Goal: Task Accomplishment & Management: Manage account settings

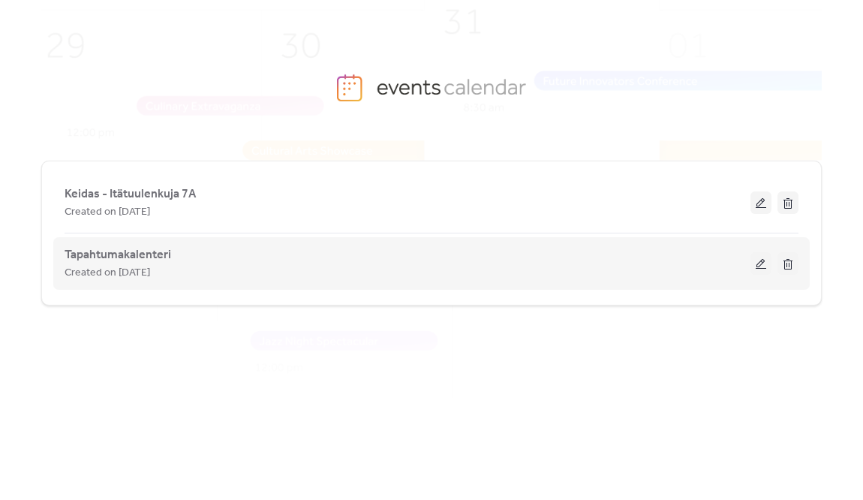
click at [766, 257] on button at bounding box center [760, 263] width 21 height 23
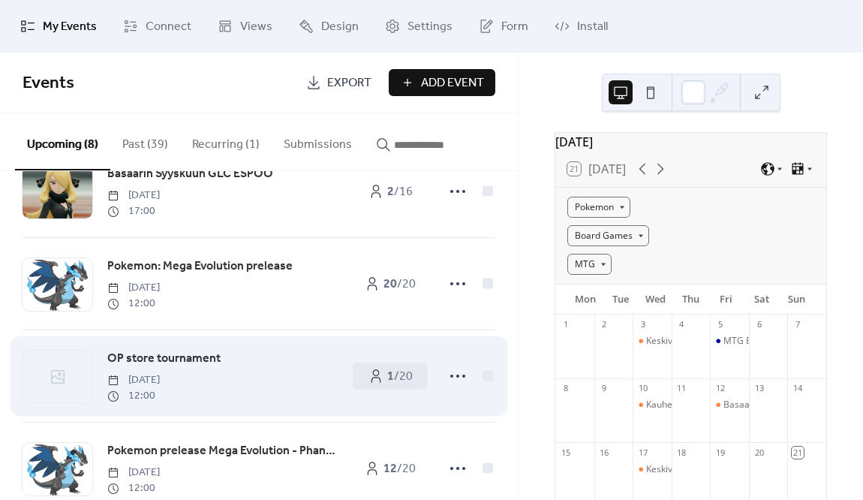
scroll to position [150, 0]
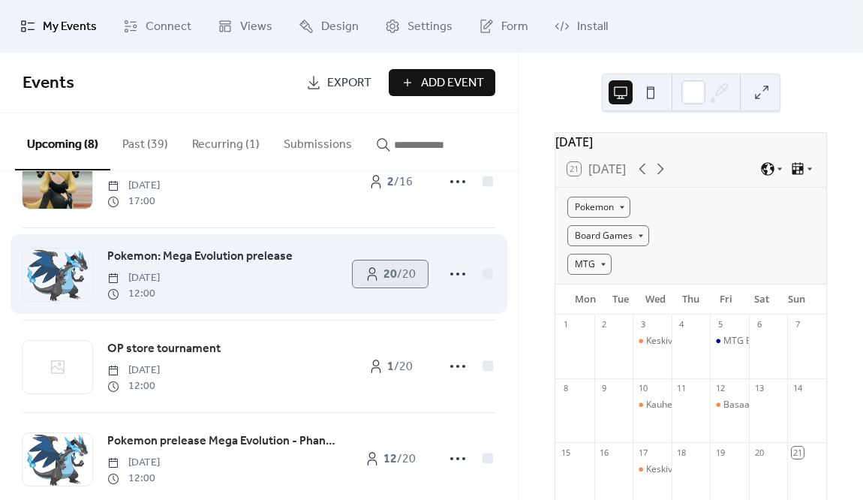
click at [385, 281] on b "20" at bounding box center [390, 274] width 14 height 23
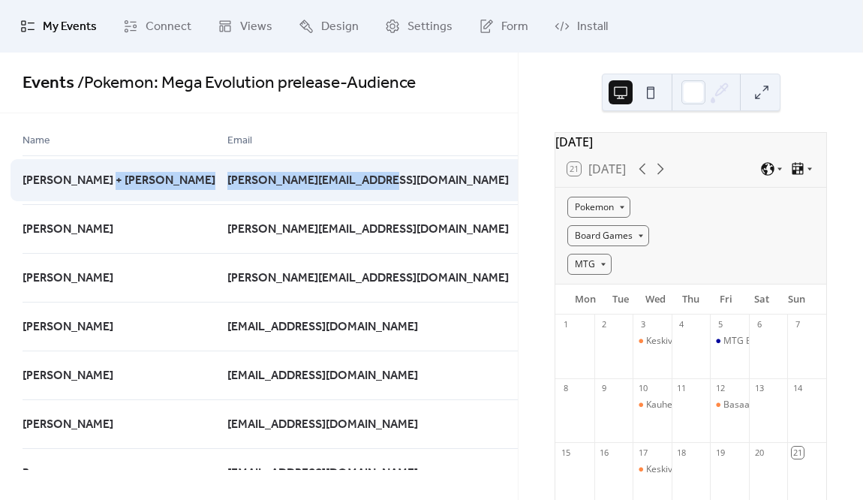
drag, startPoint x: 253, startPoint y: 188, endPoint x: 132, endPoint y: 194, distance: 120.9
click at [0, 0] on div "[PERSON_NAME] + juuso [PERSON_NAME][EMAIL_ADDRESS][DOMAIN_NAME] [DATE]" at bounding box center [0, 0] width 0 height 0
drag, startPoint x: 128, startPoint y: 200, endPoint x: 124, endPoint y: 185, distance: 15.7
click at [124, 185] on div "[PERSON_NAME] + [PERSON_NAME]" at bounding box center [125, 179] width 205 height 49
copy div "[PERSON_NAME][EMAIL_ADDRESS][DOMAIN_NAME]"
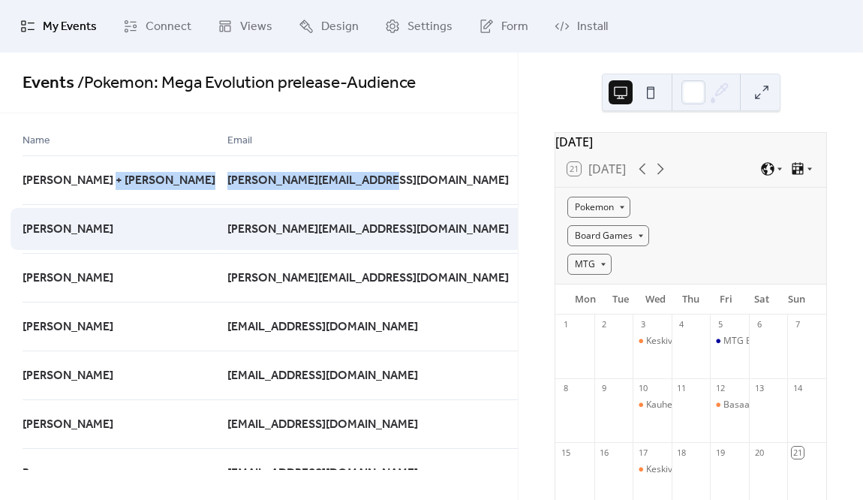
drag, startPoint x: 303, startPoint y: 230, endPoint x: 125, endPoint y: 241, distance: 178.8
click at [0, 0] on div "[PERSON_NAME] [PERSON_NAME][EMAIL_ADDRESS][DOMAIN_NAME] [DATE]" at bounding box center [0, 0] width 0 height 0
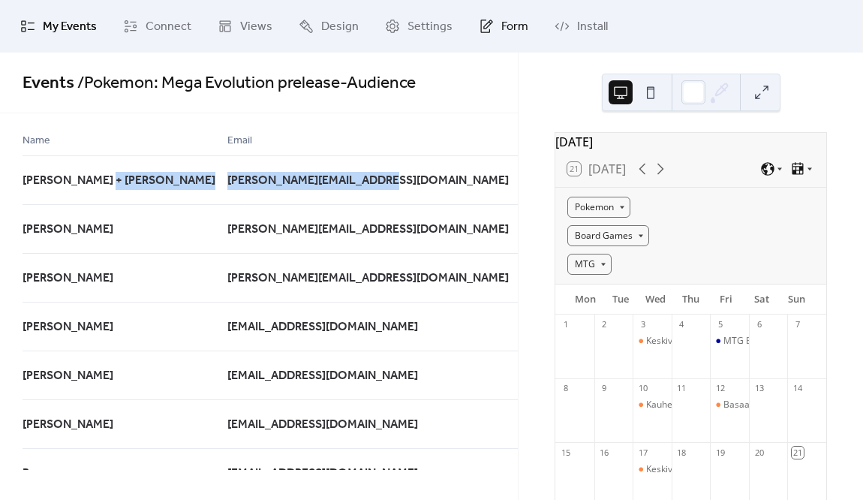
copy div "[PERSON_NAME][EMAIL_ADDRESS][DOMAIN_NAME]"
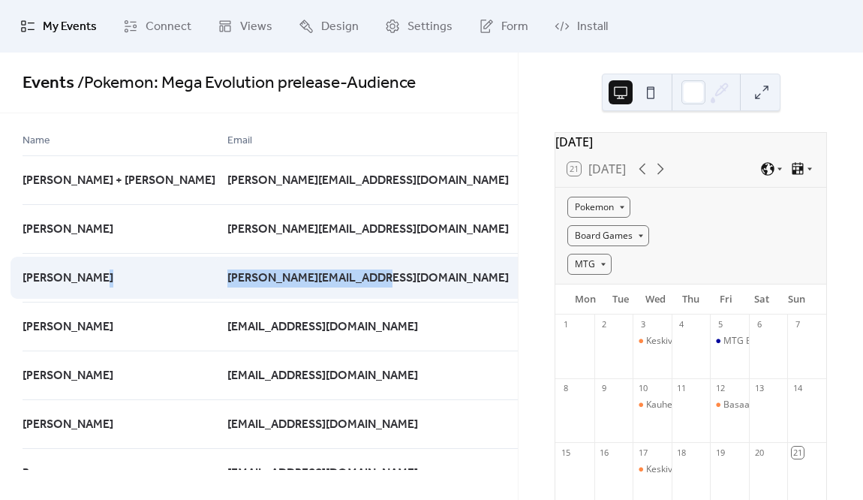
drag, startPoint x: 289, startPoint y: 284, endPoint x: 129, endPoint y: 287, distance: 159.8
click at [0, 0] on div "[PERSON_NAME] [PERSON_NAME][EMAIL_ADDRESS][DOMAIN_NAME] a month ago" at bounding box center [0, 0] width 0 height 0
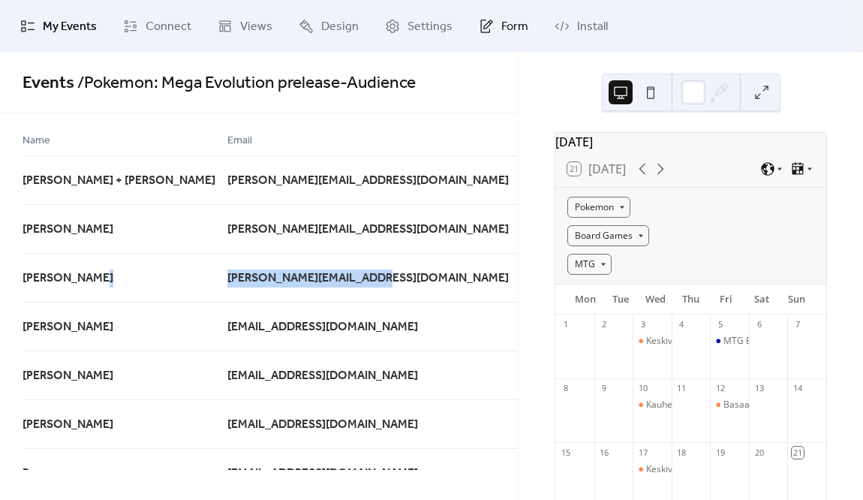
copy div "[PERSON_NAME][EMAIL_ADDRESS][DOMAIN_NAME]"
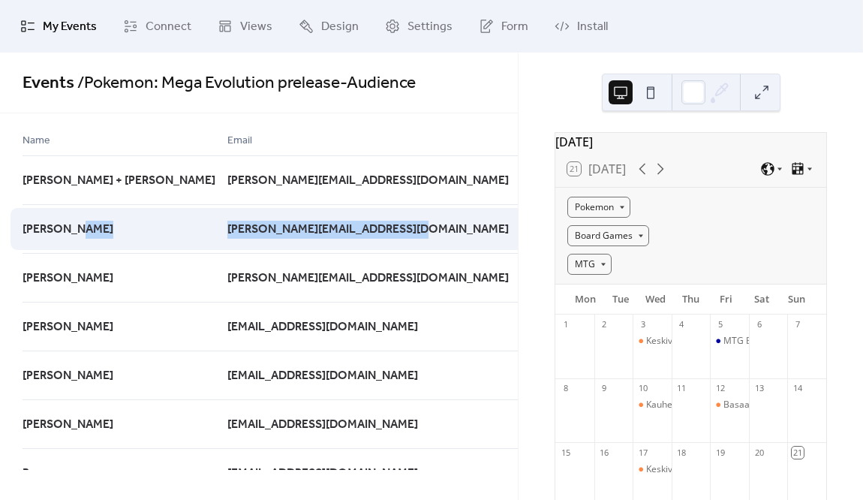
drag, startPoint x: 300, startPoint y: 227, endPoint x: 72, endPoint y: 227, distance: 228.0
click at [0, 0] on div "[PERSON_NAME] [PERSON_NAME][EMAIL_ADDRESS][DOMAIN_NAME] [DATE]" at bounding box center [0, 0] width 0 height 0
drag, startPoint x: 303, startPoint y: 221, endPoint x: 302, endPoint y: 230, distance: 9.1
click at [303, 221] on div "[PERSON_NAME][EMAIL_ADDRESS][DOMAIN_NAME]" at bounding box center [419, 228] width 384 height 49
click at [268, 231] on span "[PERSON_NAME][EMAIL_ADDRESS][DOMAIN_NAME]" at bounding box center [367, 230] width 281 height 18
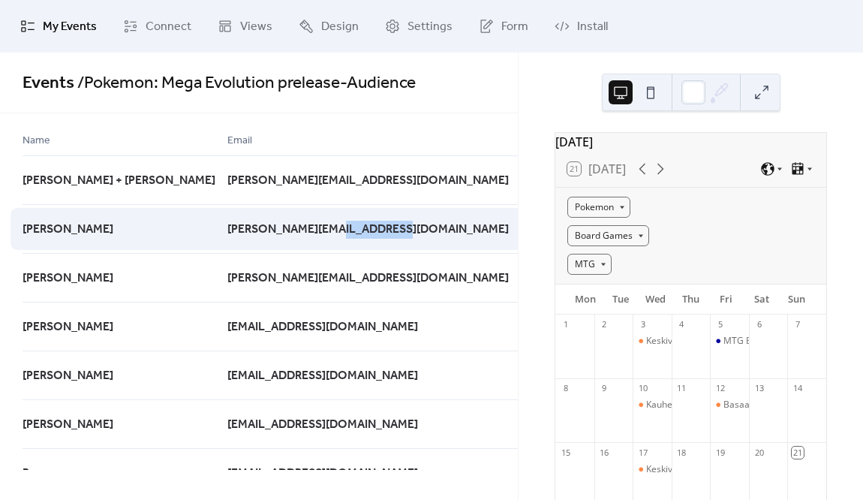
click at [268, 231] on span "[PERSON_NAME][EMAIL_ADDRESS][DOMAIN_NAME]" at bounding box center [367, 230] width 281 height 18
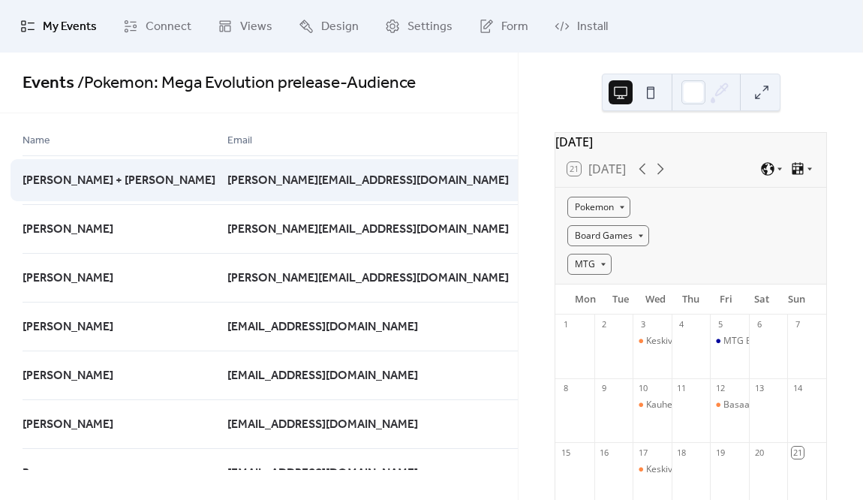
click at [227, 176] on span "[PERSON_NAME][EMAIL_ADDRESS][DOMAIN_NAME]" at bounding box center [367, 181] width 281 height 18
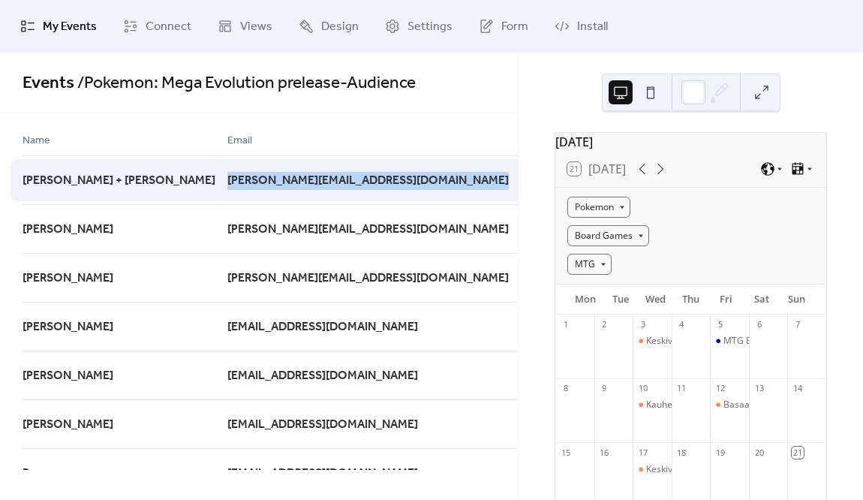
click at [227, 176] on span "[PERSON_NAME][EMAIL_ADDRESS][DOMAIN_NAME]" at bounding box center [367, 181] width 281 height 18
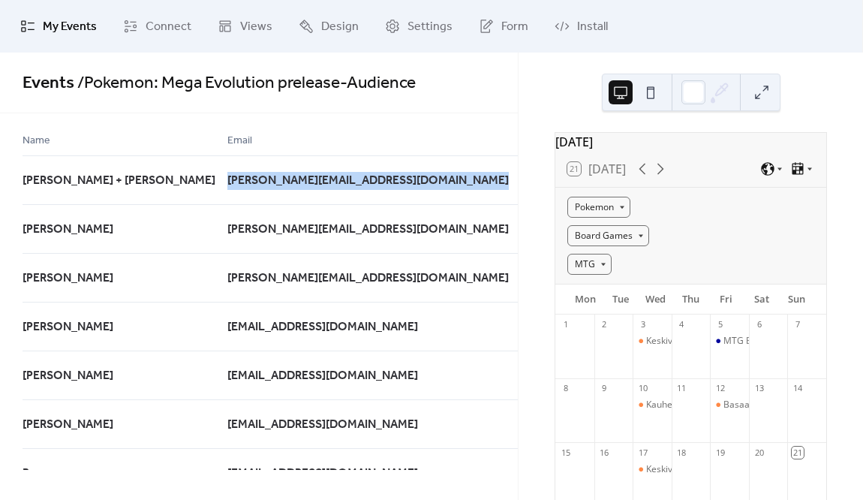
copy span "[PERSON_NAME][EMAIL_ADDRESS][DOMAIN_NAME]"
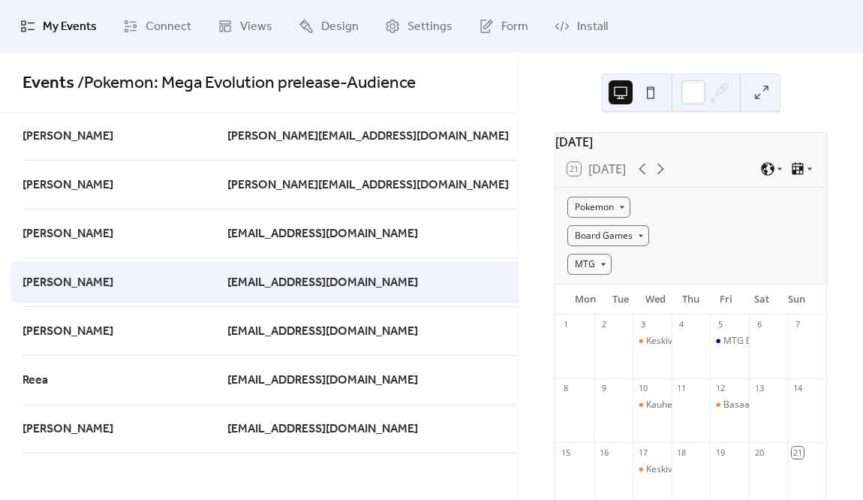
scroll to position [150, 0]
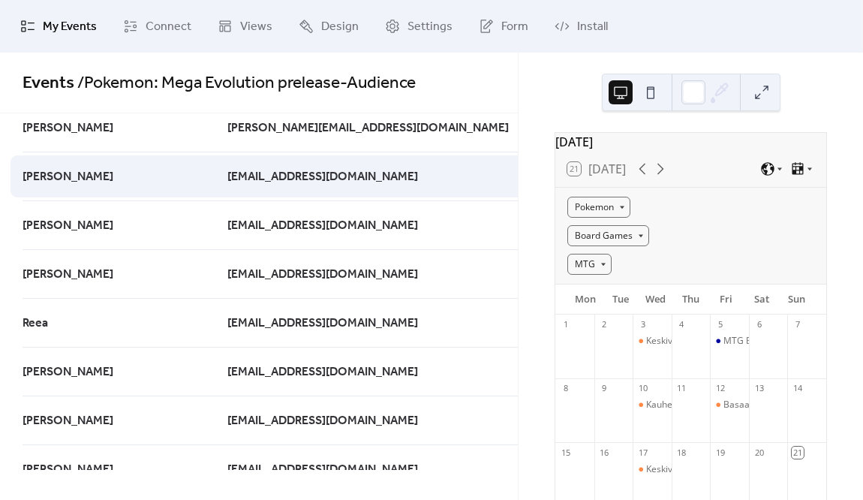
click at [227, 174] on span "[EMAIL_ADDRESS][DOMAIN_NAME]" at bounding box center [322, 177] width 191 height 18
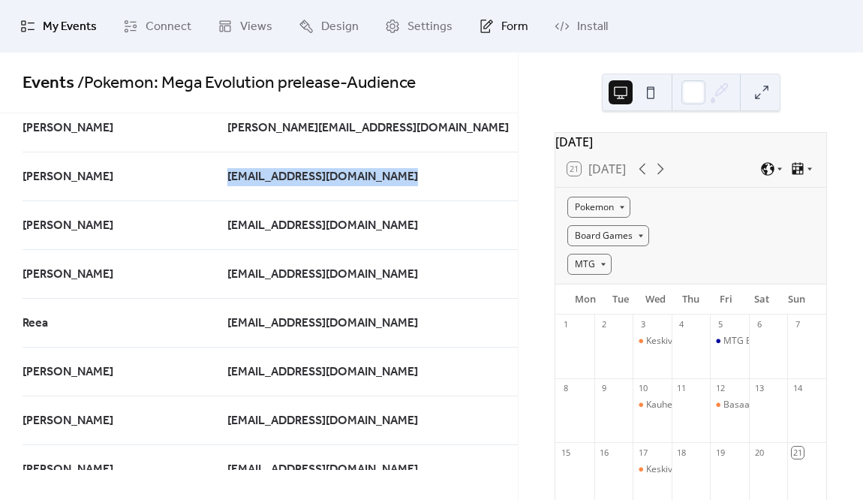
copy span "[EMAIL_ADDRESS][DOMAIN_NAME]"
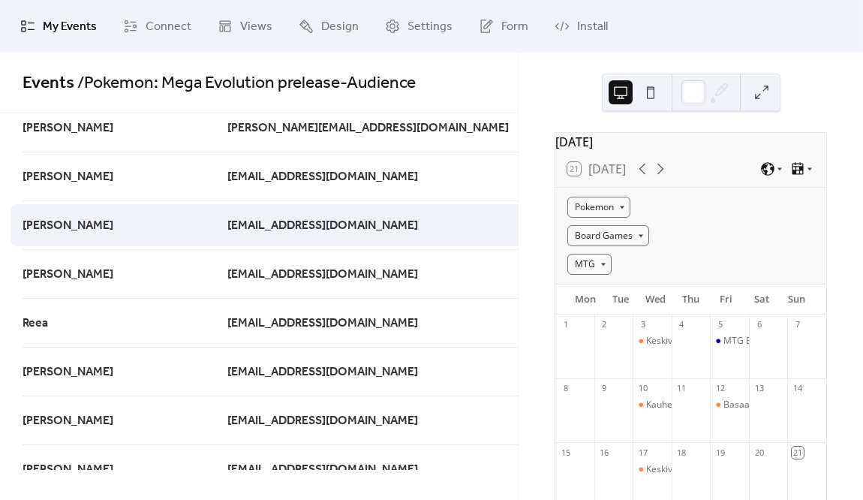
click at [227, 232] on span "[EMAIL_ADDRESS][DOMAIN_NAME]" at bounding box center [322, 226] width 191 height 18
click at [227, 222] on span "[EMAIL_ADDRESS][DOMAIN_NAME]" at bounding box center [322, 226] width 191 height 18
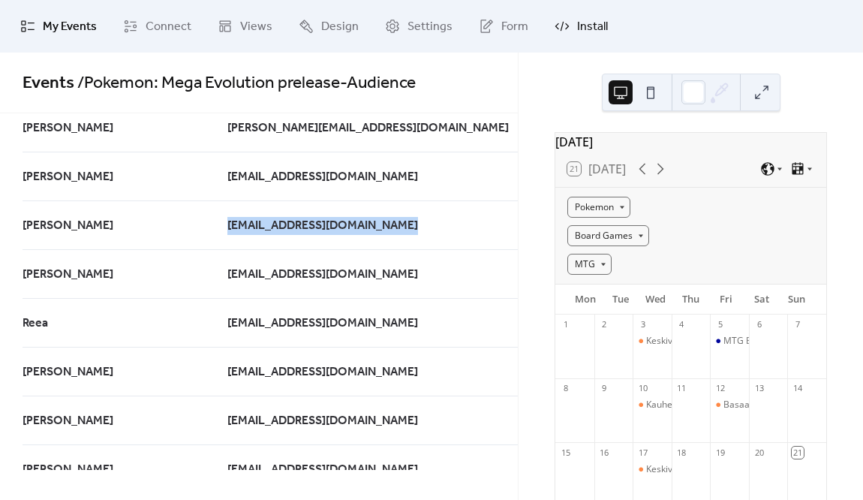
copy span "[EMAIL_ADDRESS][DOMAIN_NAME]"
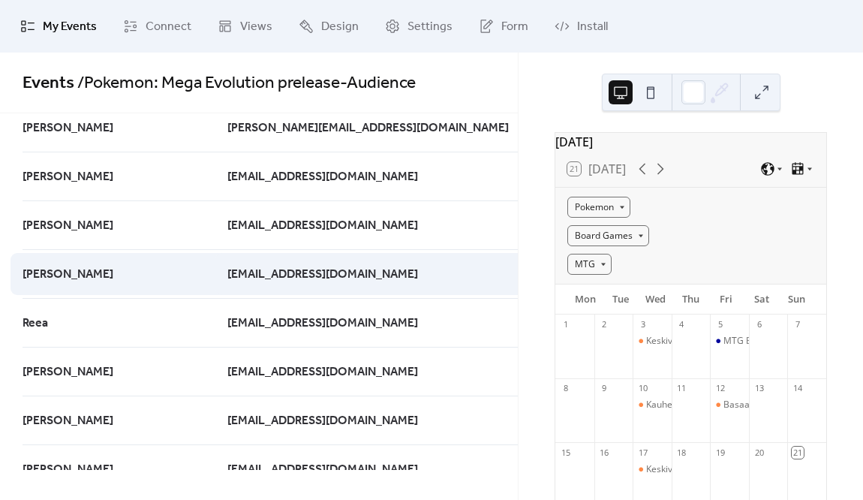
click at [227, 278] on span "[EMAIL_ADDRESS][DOMAIN_NAME]" at bounding box center [322, 275] width 191 height 18
copy span "[EMAIL_ADDRESS][DOMAIN_NAME]"
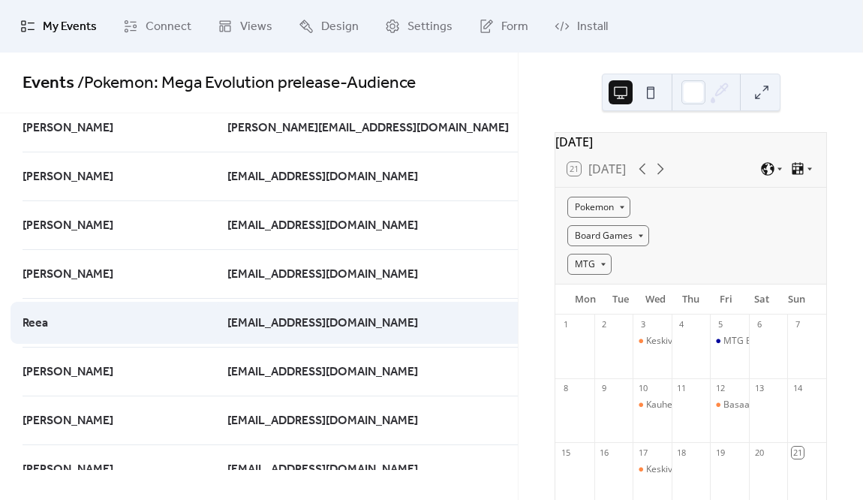
click at [227, 323] on span "[EMAIL_ADDRESS][DOMAIN_NAME]" at bounding box center [322, 323] width 191 height 18
copy span "[EMAIL_ADDRESS][DOMAIN_NAME]"
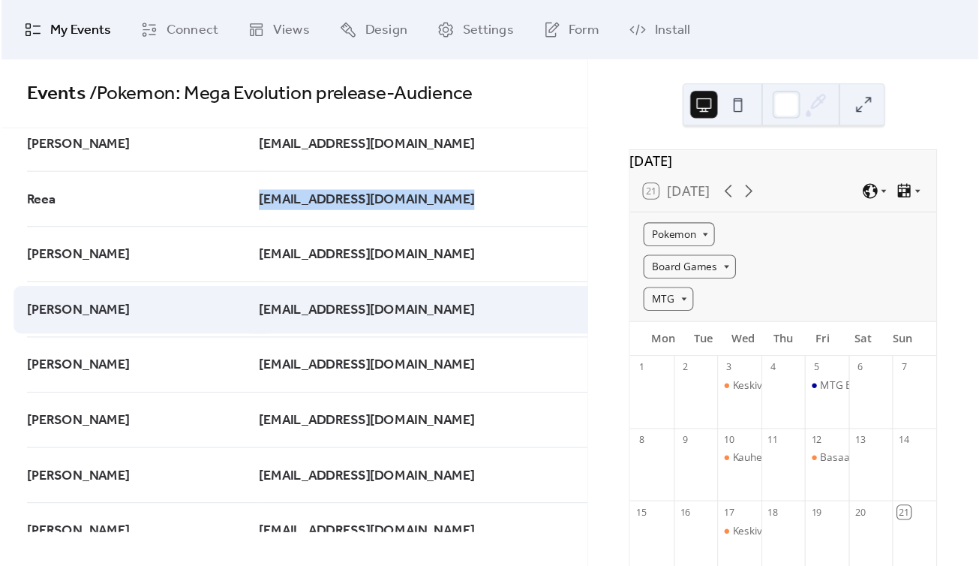
scroll to position [375, 0]
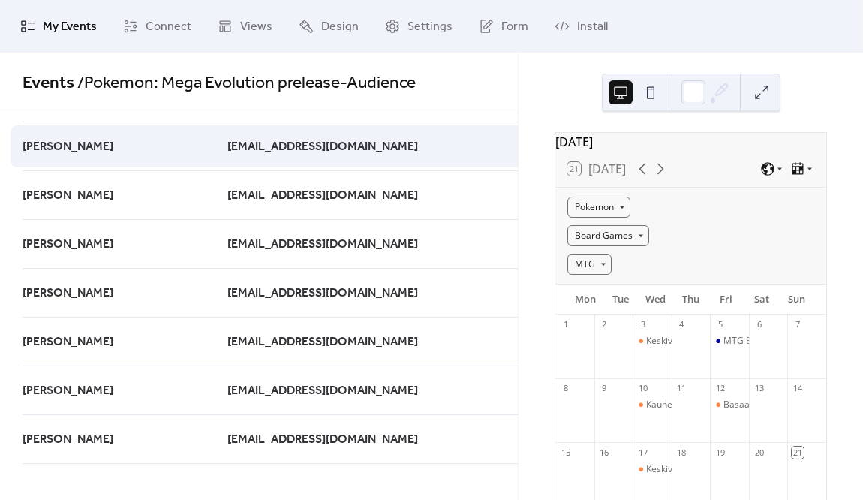
click at [227, 145] on span "[EMAIL_ADDRESS][DOMAIN_NAME]" at bounding box center [322, 147] width 191 height 18
copy span "[EMAIL_ADDRESS][DOMAIN_NAME]"
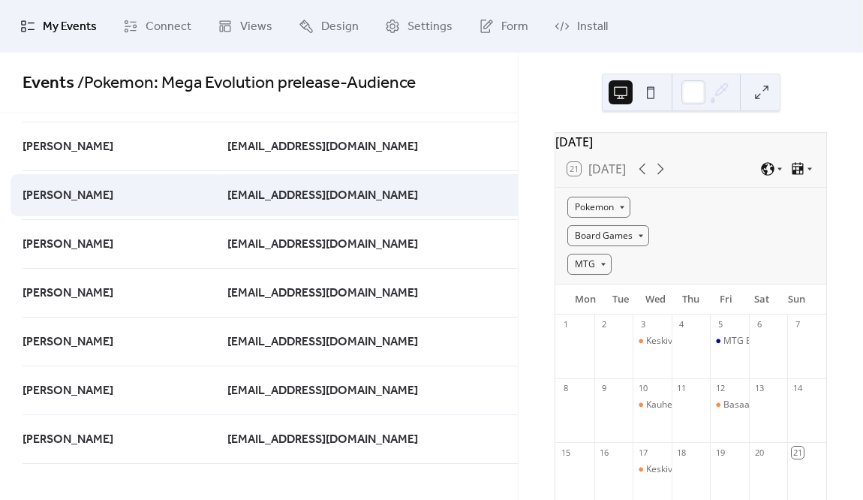
click at [227, 197] on span "[EMAIL_ADDRESS][DOMAIN_NAME]" at bounding box center [322, 196] width 191 height 18
copy span "[EMAIL_ADDRESS][DOMAIN_NAME]"
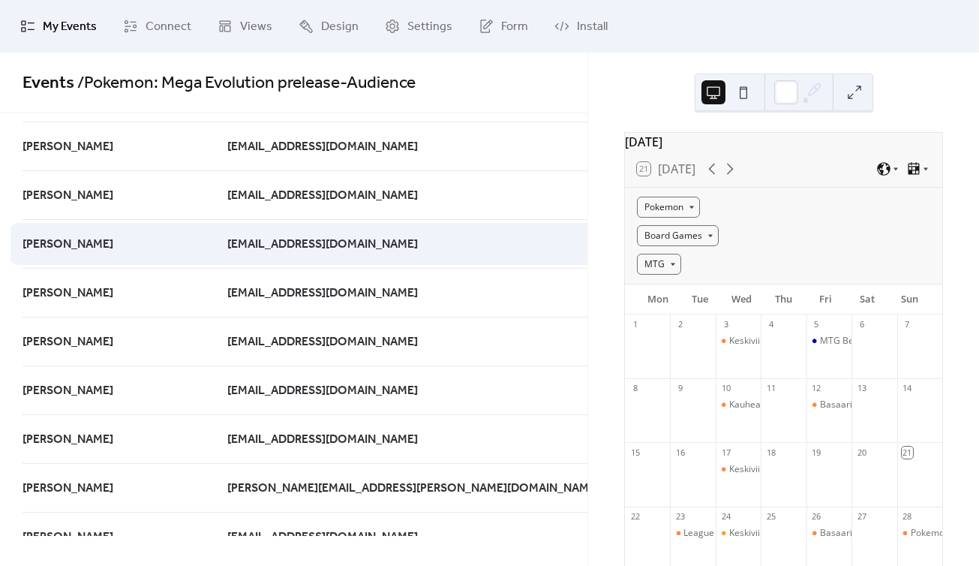
click at [227, 241] on span "[EMAIL_ADDRESS][DOMAIN_NAME]" at bounding box center [322, 245] width 191 height 18
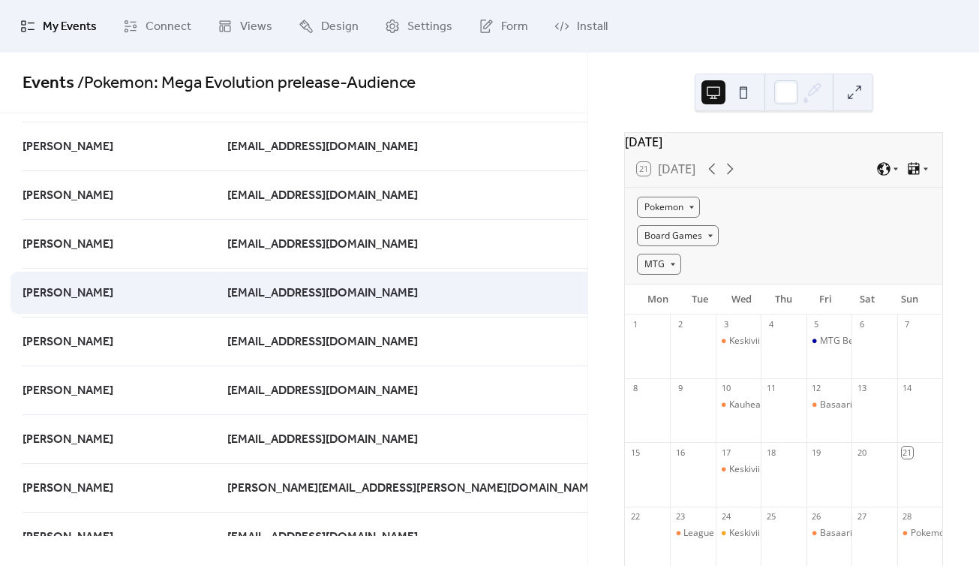
click at [227, 297] on span "[EMAIL_ADDRESS][DOMAIN_NAME]" at bounding box center [322, 293] width 191 height 18
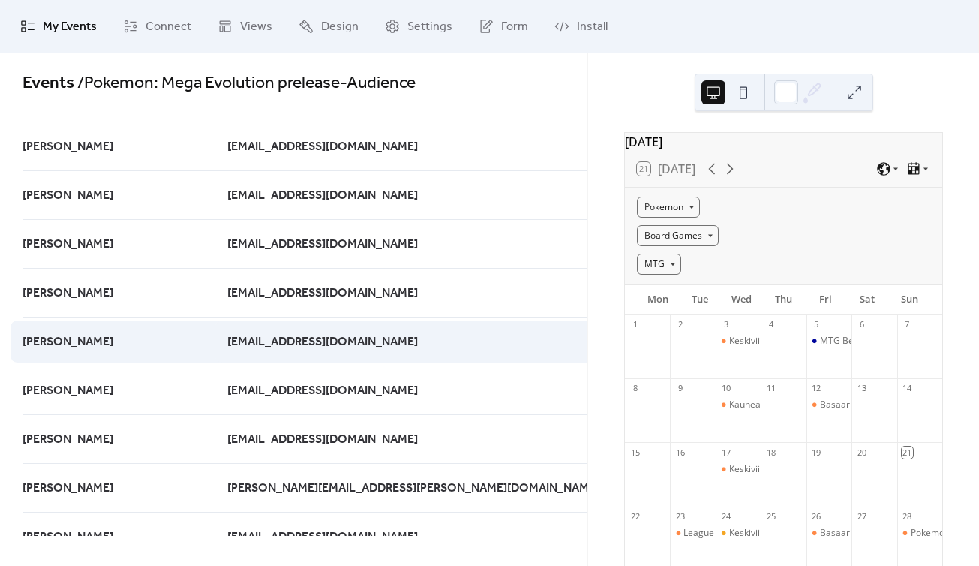
click at [227, 338] on span "[EMAIL_ADDRESS][DOMAIN_NAME]" at bounding box center [322, 342] width 191 height 18
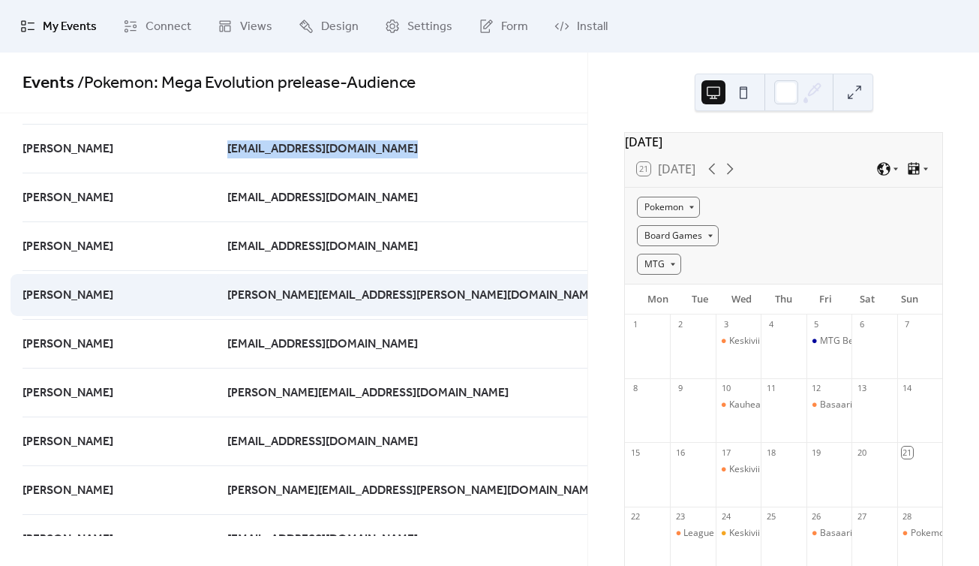
scroll to position [612, 0]
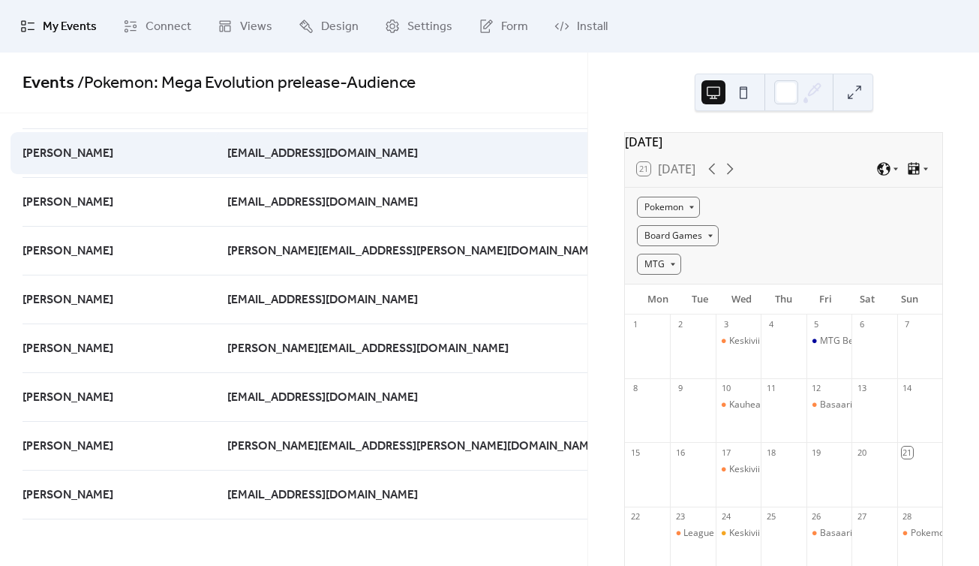
click at [227, 155] on span "[EMAIL_ADDRESS][DOMAIN_NAME]" at bounding box center [322, 154] width 191 height 18
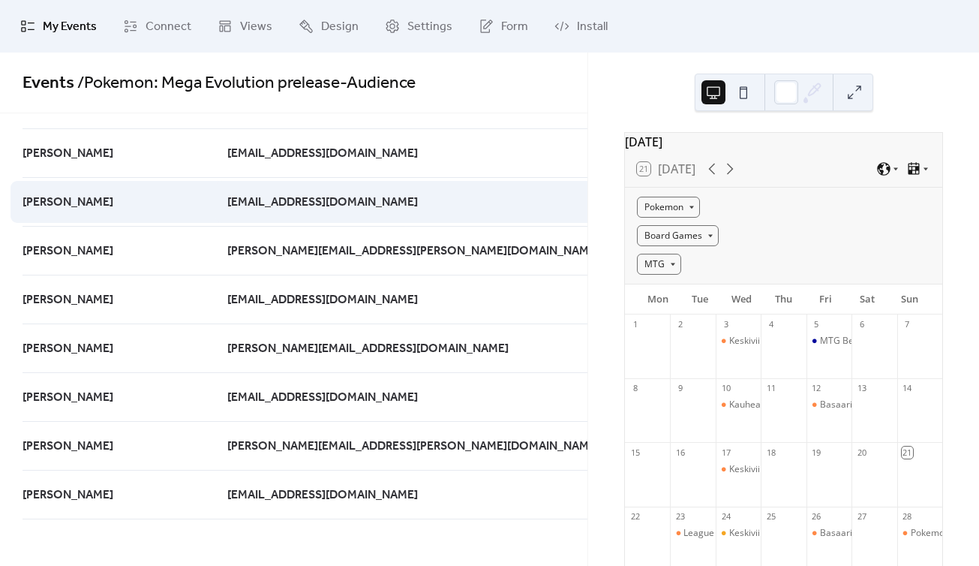
click at [227, 201] on span "[EMAIL_ADDRESS][DOMAIN_NAME]" at bounding box center [322, 203] width 191 height 18
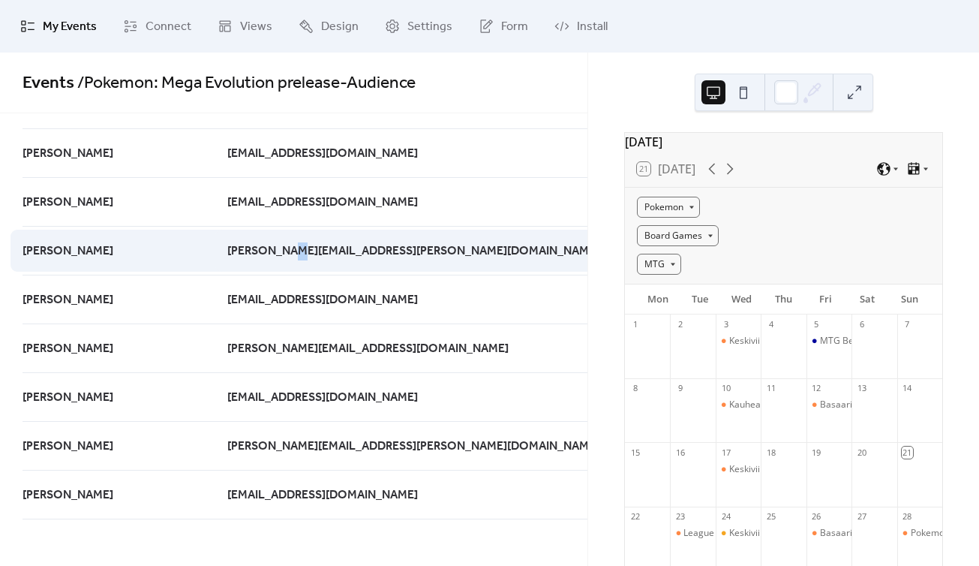
click at [227, 254] on span "[PERSON_NAME][EMAIL_ADDRESS][PERSON_NAME][DOMAIN_NAME]" at bounding box center [413, 251] width 372 height 18
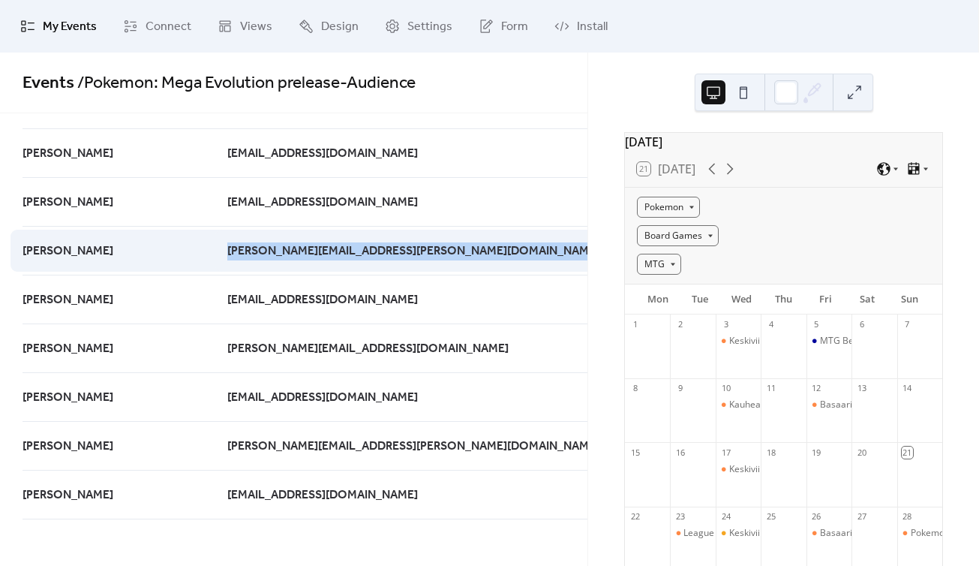
click at [227, 254] on span "[PERSON_NAME][EMAIL_ADDRESS][PERSON_NAME][DOMAIN_NAME]" at bounding box center [413, 251] width 372 height 18
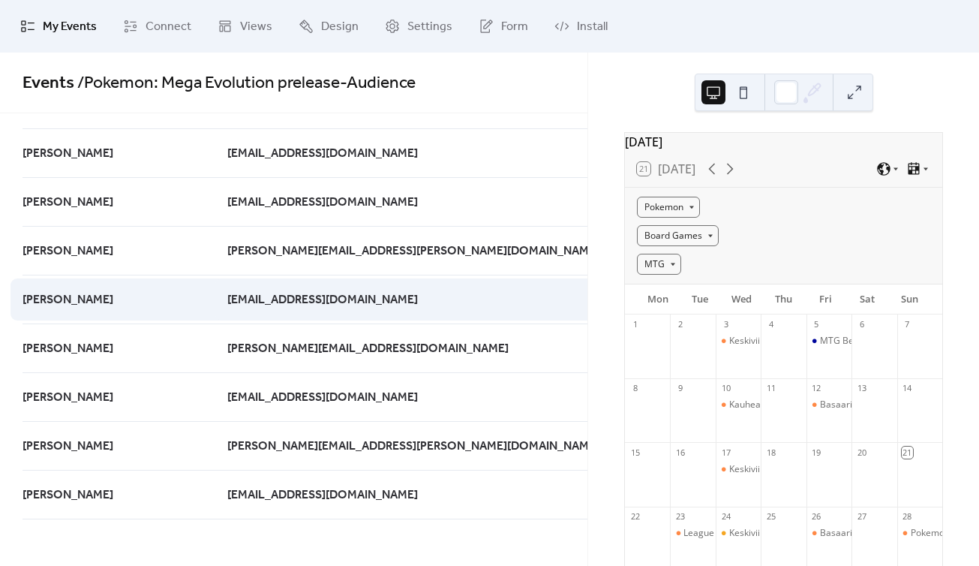
click at [227, 291] on span "[EMAIL_ADDRESS][DOMAIN_NAME]" at bounding box center [322, 300] width 191 height 18
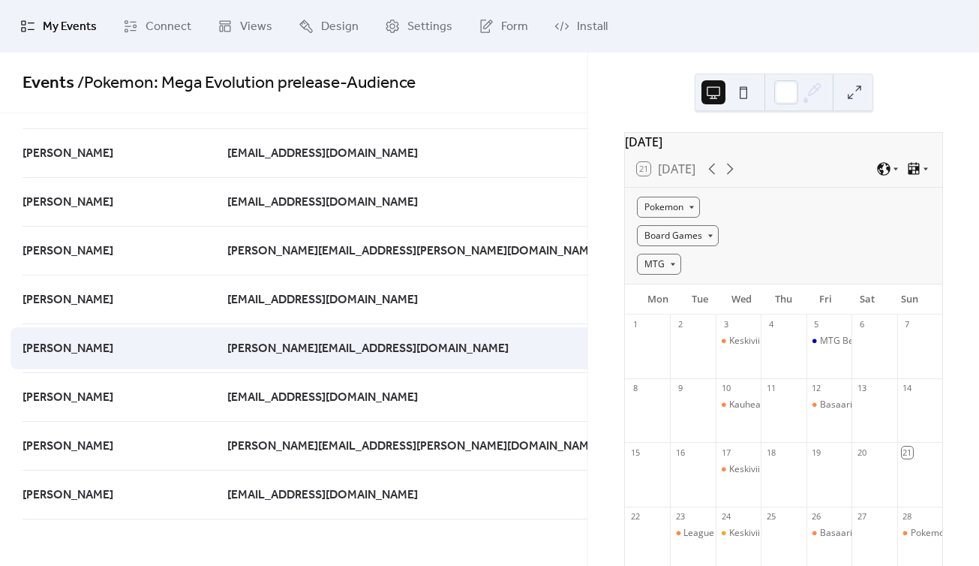
click at [227, 344] on span "[PERSON_NAME][EMAIL_ADDRESS][DOMAIN_NAME]" at bounding box center [367, 349] width 281 height 18
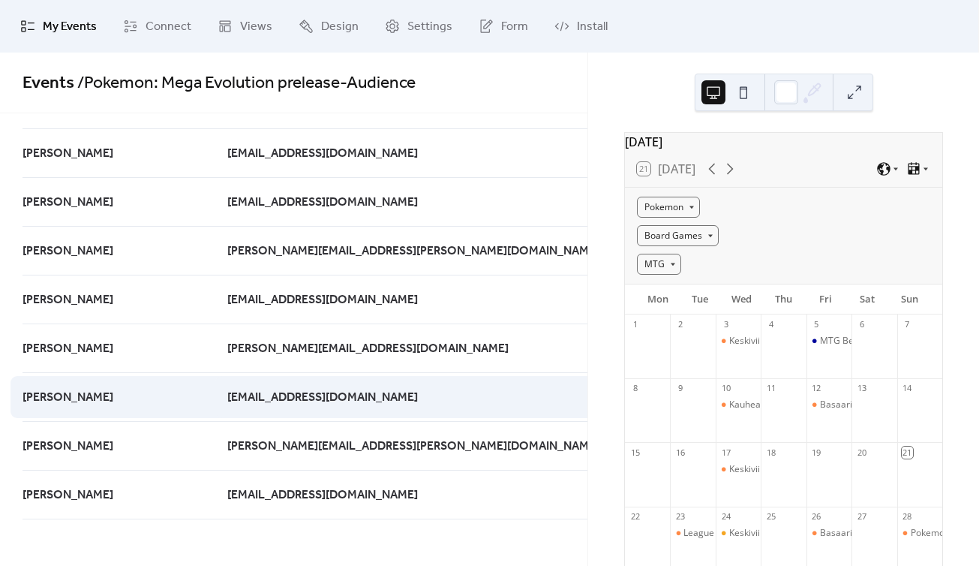
click at [227, 382] on div "[EMAIL_ADDRESS][DOMAIN_NAME]" at bounding box center [419, 396] width 384 height 49
click at [227, 389] on span "[EMAIL_ADDRESS][DOMAIN_NAME]" at bounding box center [322, 398] width 191 height 18
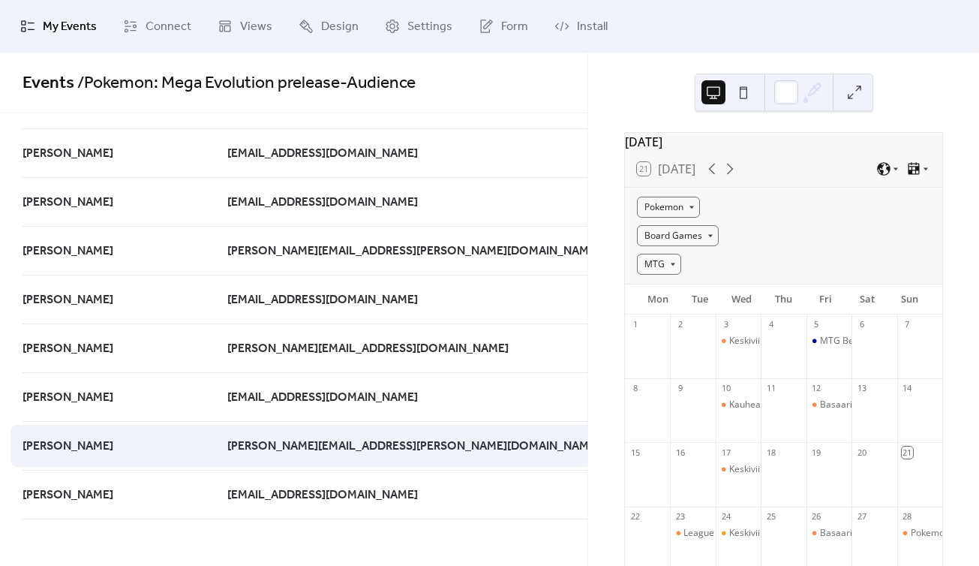
click at [227, 441] on span "[PERSON_NAME][EMAIL_ADDRESS][PERSON_NAME][DOMAIN_NAME]" at bounding box center [413, 446] width 372 height 18
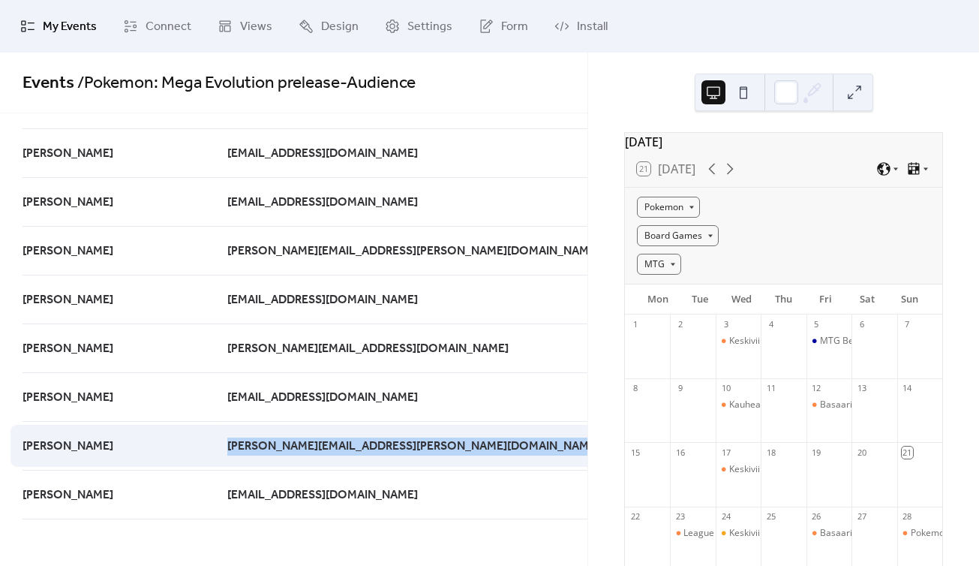
click at [227, 441] on span "[PERSON_NAME][EMAIL_ADDRESS][PERSON_NAME][DOMAIN_NAME]" at bounding box center [413, 446] width 372 height 18
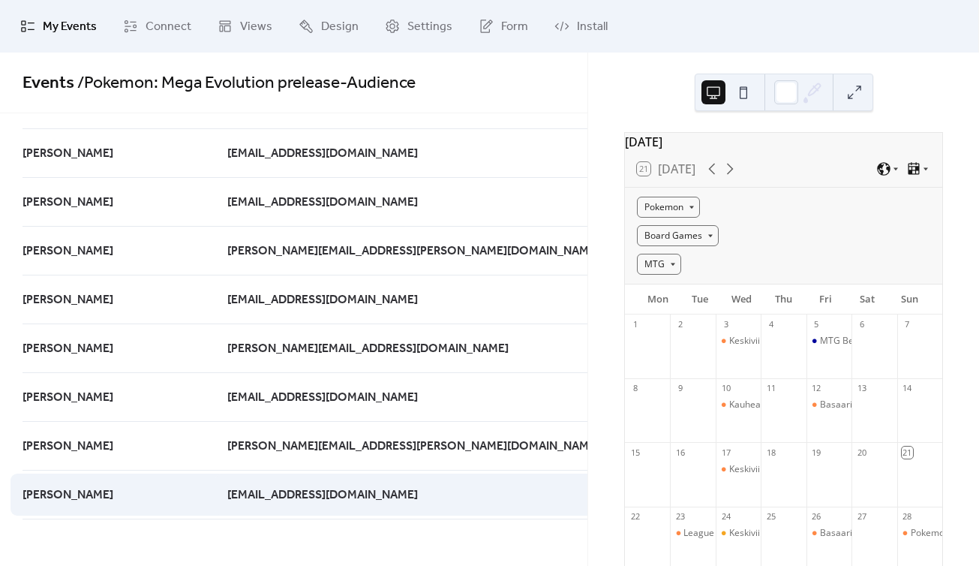
click at [227, 499] on span "[EMAIL_ADDRESS][DOMAIN_NAME]" at bounding box center [322, 495] width 191 height 18
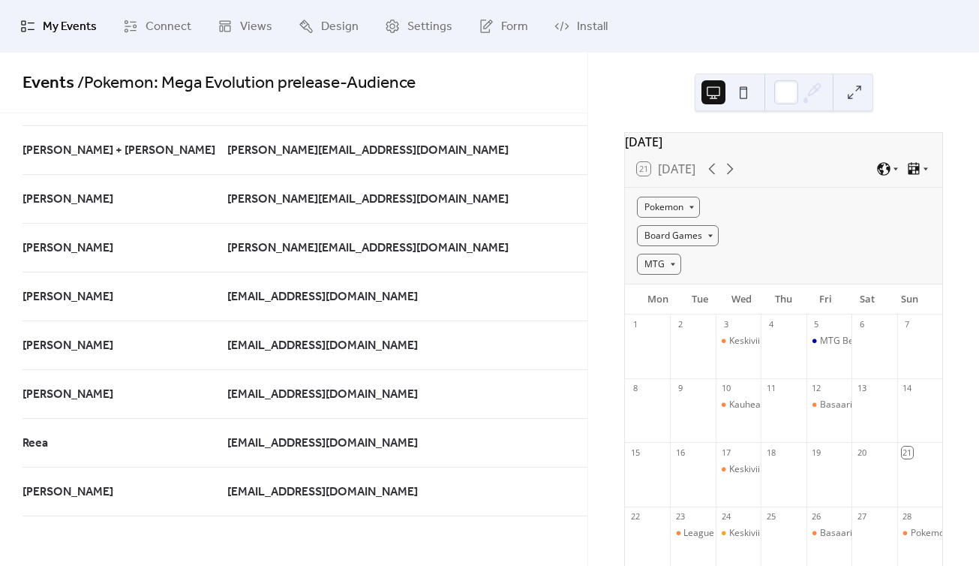
scroll to position [0, 0]
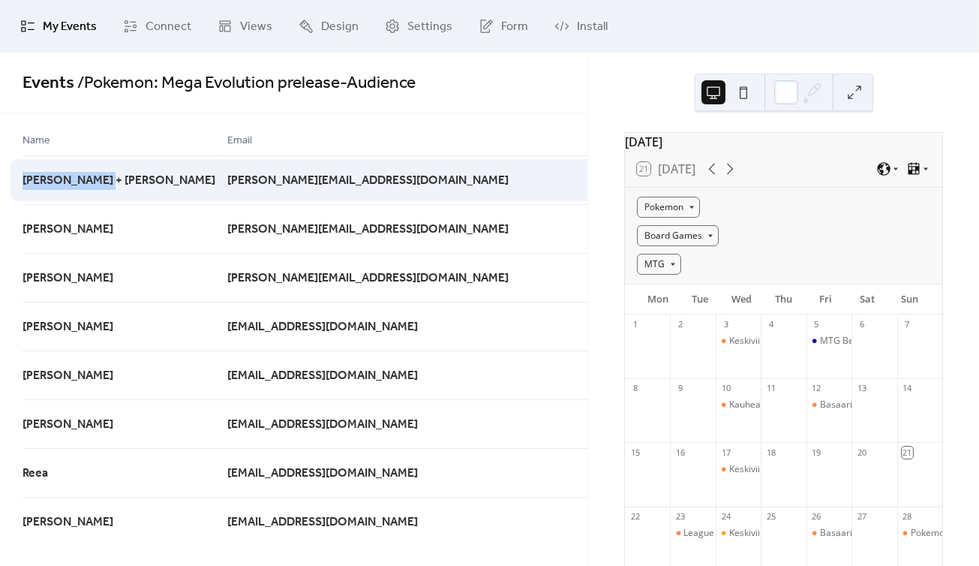
drag, startPoint x: 24, startPoint y: 178, endPoint x: 117, endPoint y: 174, distance: 93.1
click at [117, 174] on div "[PERSON_NAME] + [PERSON_NAME]" at bounding box center [125, 179] width 205 height 49
click at [118, 185] on div "[PERSON_NAME] + [PERSON_NAME]" at bounding box center [125, 179] width 205 height 49
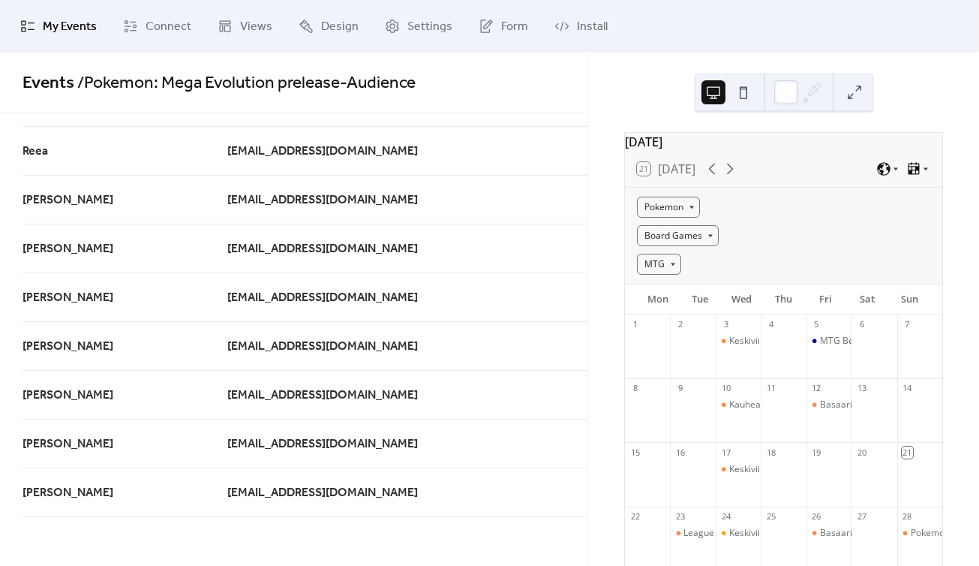
scroll to position [333, 0]
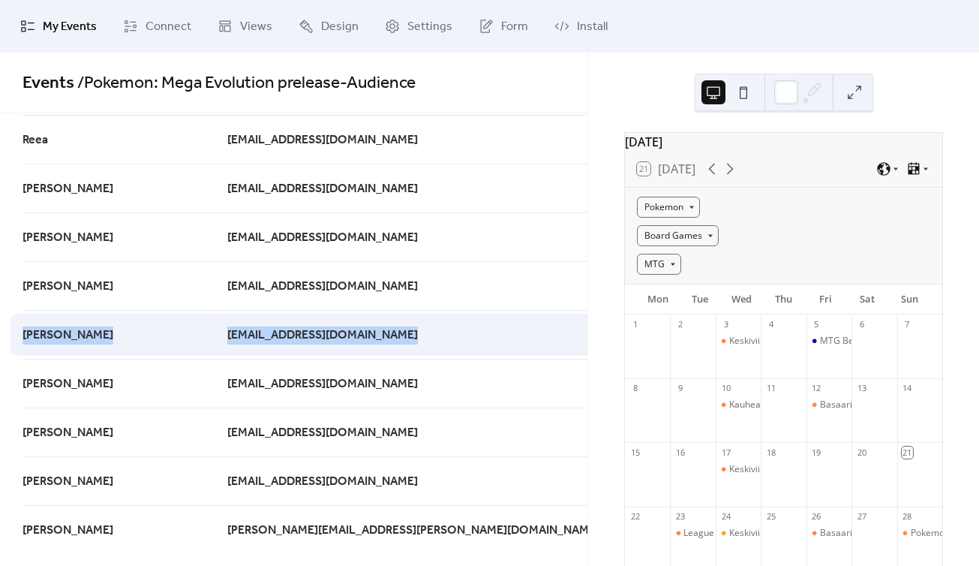
drag, startPoint x: 22, startPoint y: 335, endPoint x: 474, endPoint y: 331, distance: 452.3
click at [0, 0] on div "[PERSON_NAME] [EMAIL_ADDRESS][DOMAIN_NAME] [DATE]" at bounding box center [0, 0] width 0 height 0
click at [611, 335] on div "[DATE]" at bounding box center [649, 334] width 77 height 49
